Goal: Task Accomplishment & Management: Manage account settings

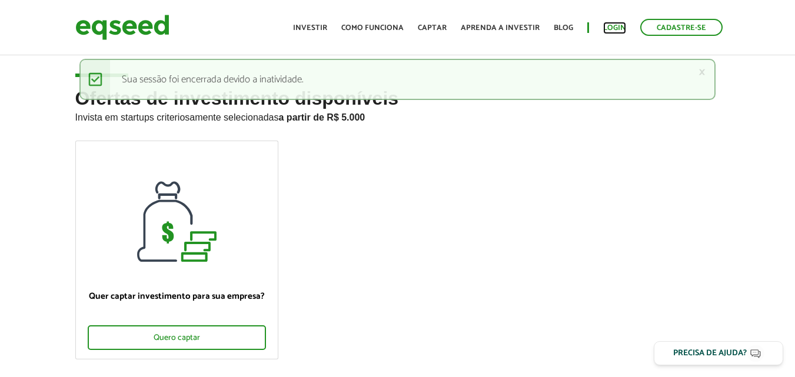
click at [612, 29] on link "Login" at bounding box center [614, 28] width 23 height 8
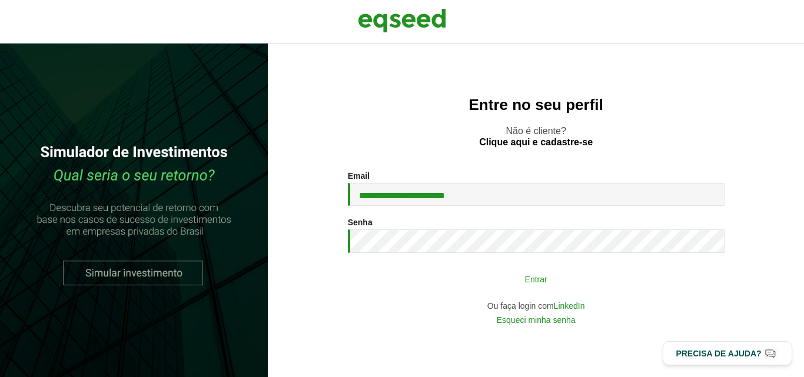
click at [578, 277] on button "Entrar" at bounding box center [536, 279] width 306 height 22
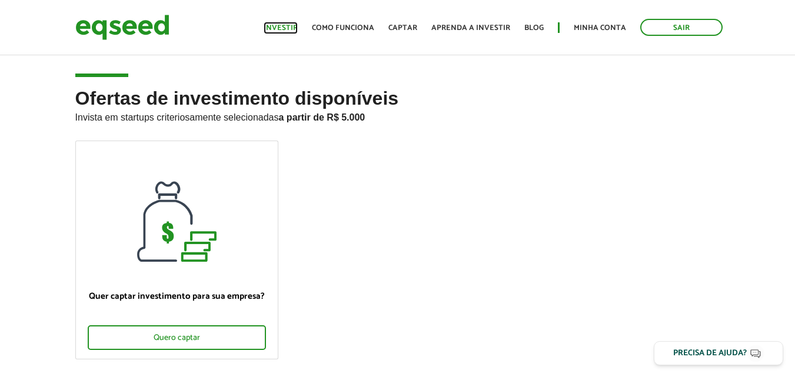
click at [291, 25] on link "Investir" at bounding box center [281, 28] width 34 height 8
click at [588, 25] on link "Minha conta" at bounding box center [600, 28] width 52 height 8
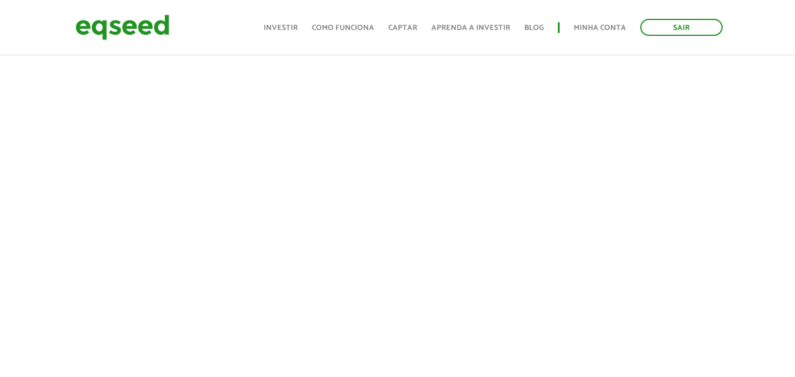
scroll to position [239, 0]
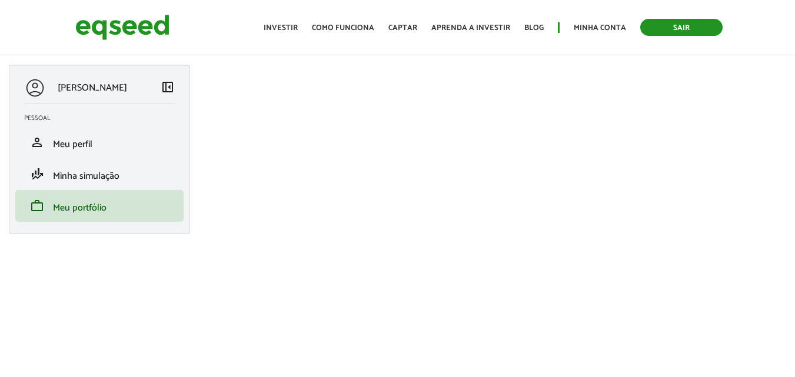
click at [680, 31] on link "Sair" at bounding box center [681, 27] width 82 height 17
